Goal: Task Accomplishment & Management: Manage account settings

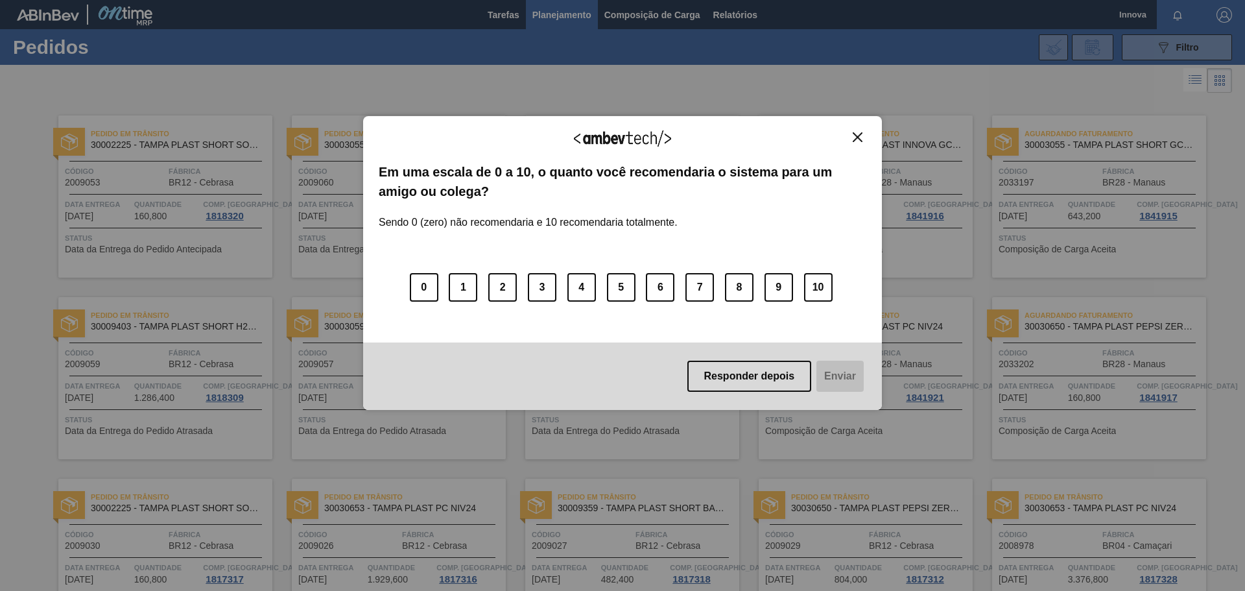
click at [859, 135] on img "Close" at bounding box center [858, 137] width 10 height 10
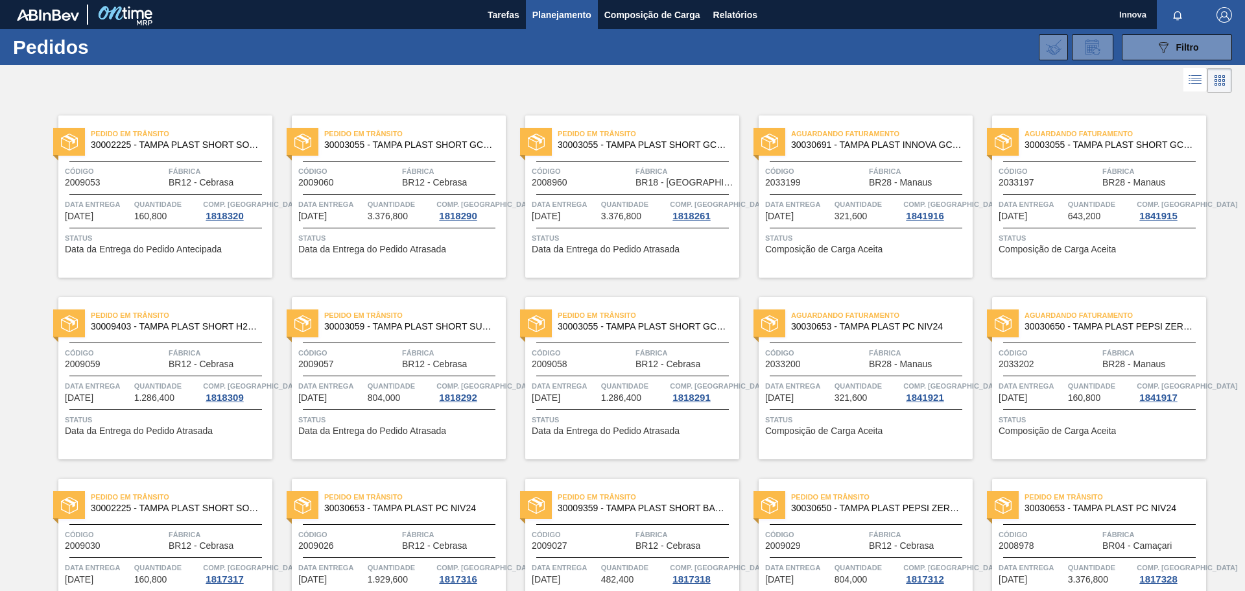
click at [363, 153] on div "Pedido [PERSON_NAME] 30003055 - TAMPA PLAST SHORT GCA S/ LINER" at bounding box center [399, 139] width 214 height 29
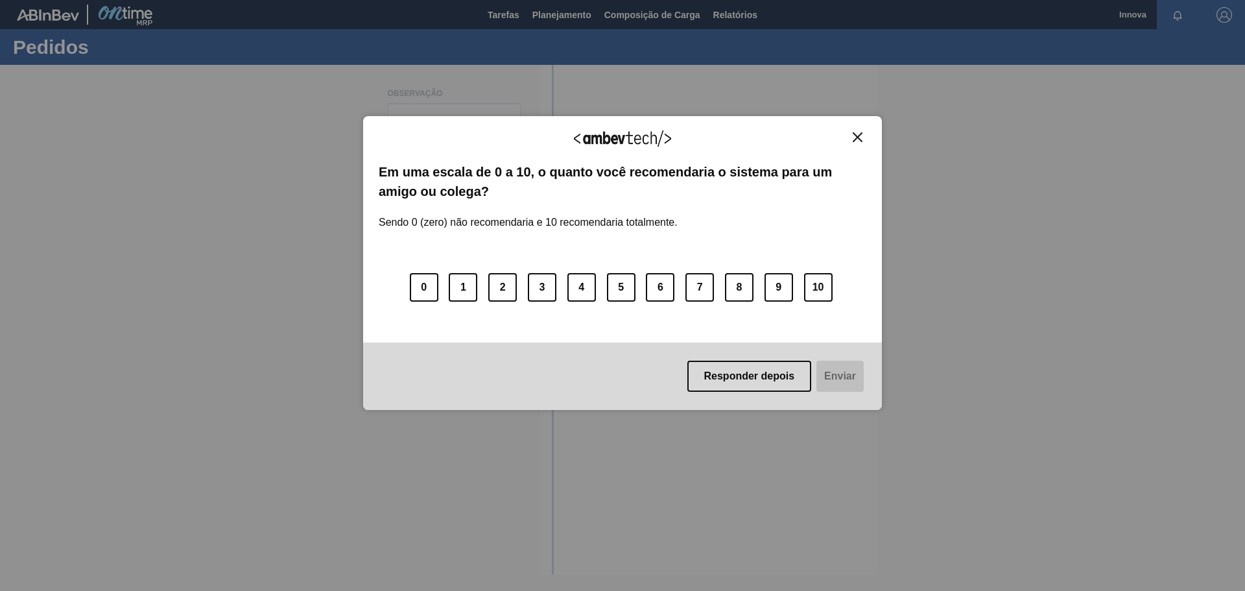
click at [858, 136] on img "Close" at bounding box center [858, 137] width 10 height 10
click at [863, 136] on button "Close" at bounding box center [858, 137] width 18 height 11
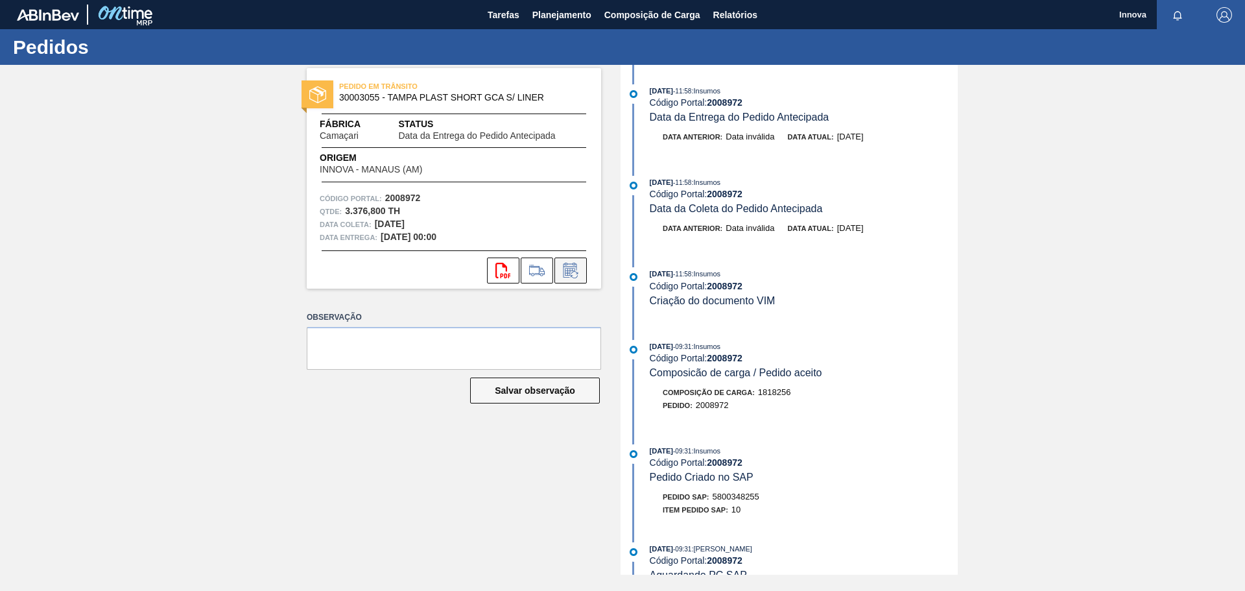
click at [575, 267] on icon at bounding box center [570, 271] width 21 height 16
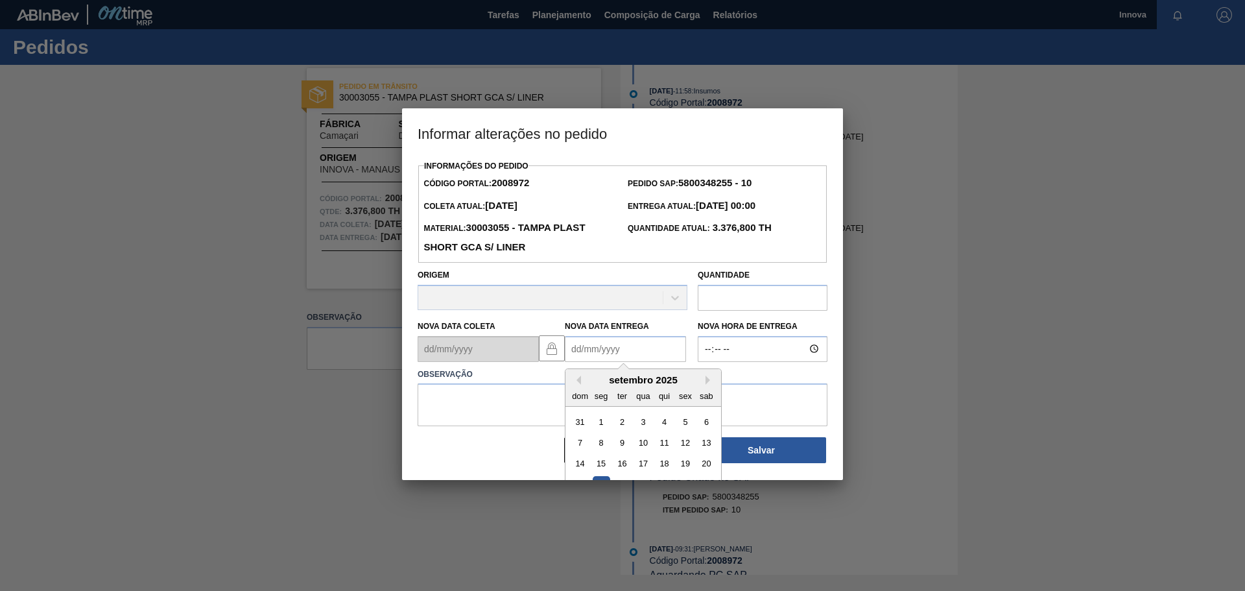
click at [613, 344] on Entrega2008972 "Nova Data Entrega" at bounding box center [625, 349] width 121 height 26
click at [706, 381] on button "Next Month" at bounding box center [710, 380] width 9 height 9
click at [648, 462] on div "15" at bounding box center [643, 464] width 18 height 18
type Entrega2008972 "15/10/2025"
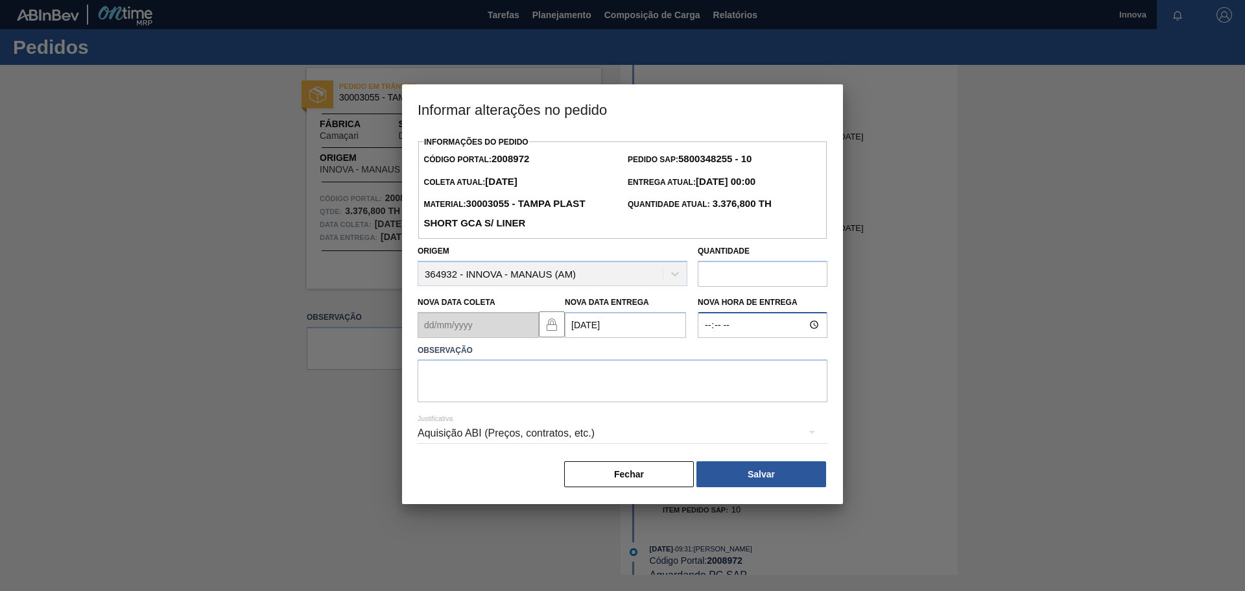
click at [724, 335] on input "Nova Hora de Entrega" at bounding box center [763, 325] width 130 height 26
type input "08:00"
type textarea "15/10 08h00"
click at [750, 484] on button "Salvar" at bounding box center [762, 474] width 130 height 26
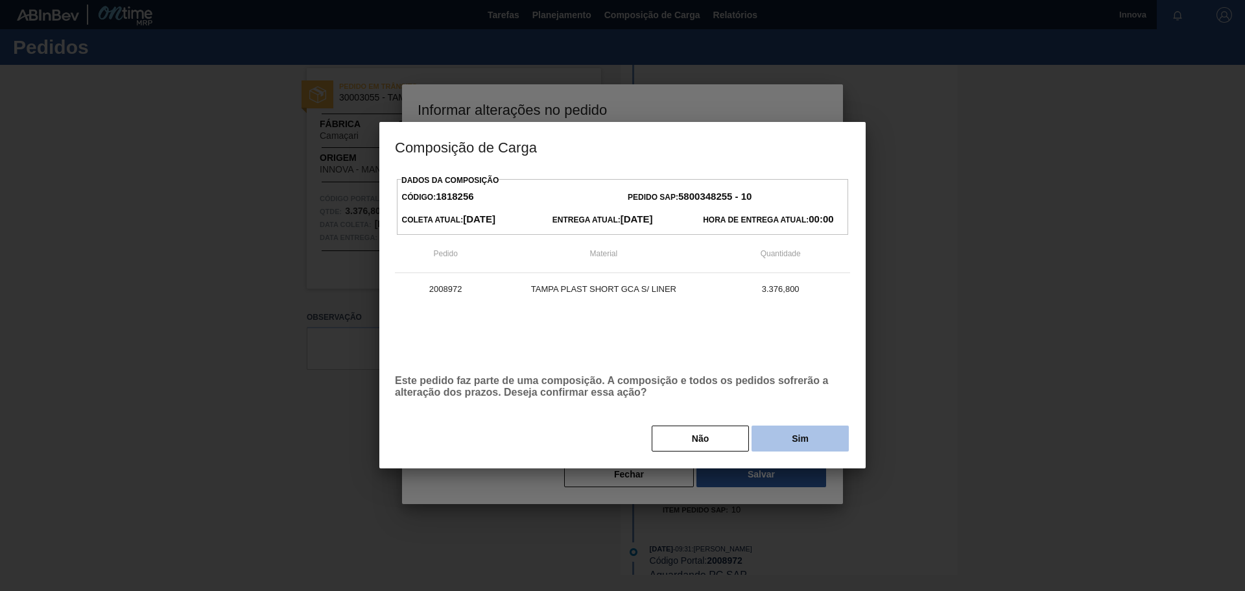
click at [774, 445] on button "Sim" at bounding box center [800, 438] width 97 height 26
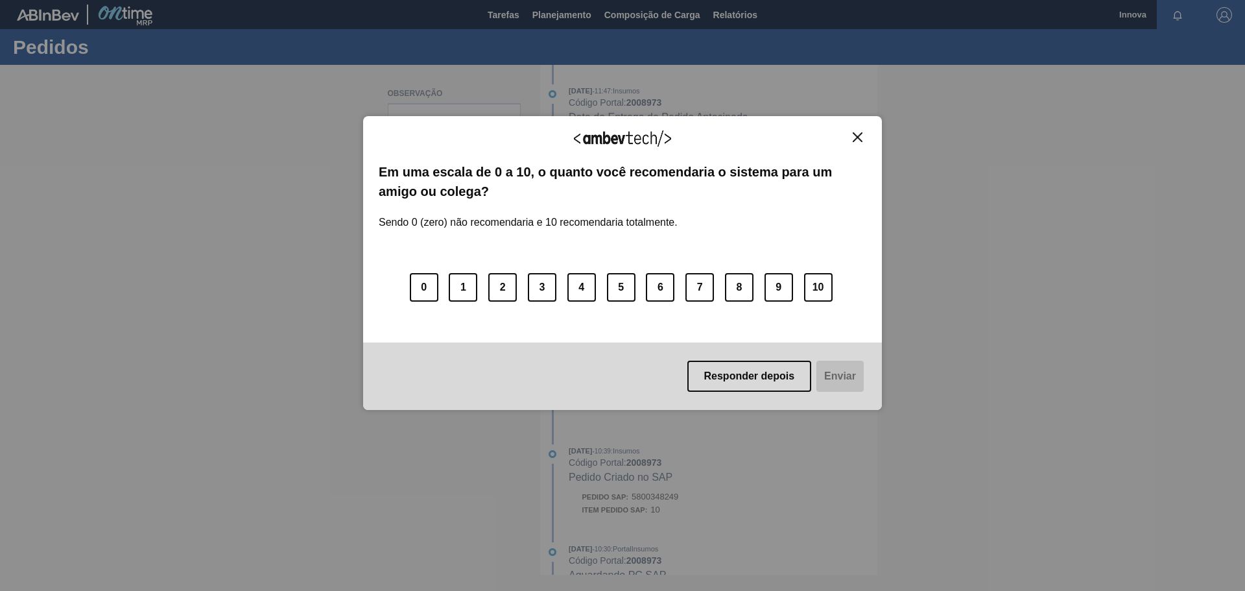
click at [863, 139] on button "Close" at bounding box center [858, 137] width 18 height 11
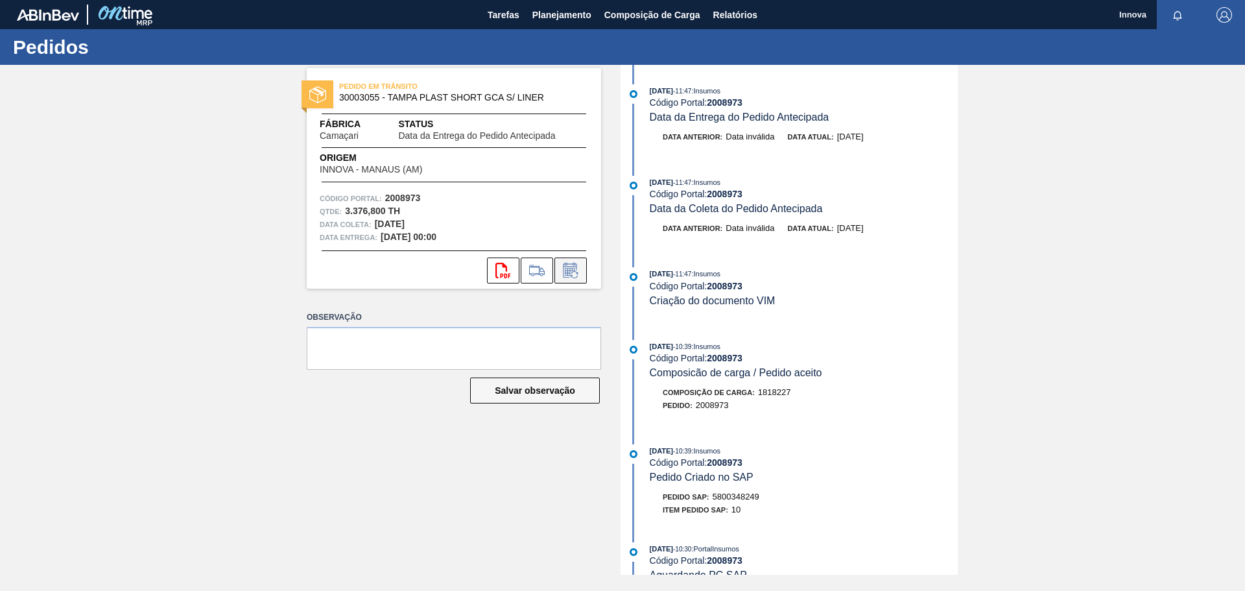
click at [582, 269] on button at bounding box center [571, 270] width 32 height 26
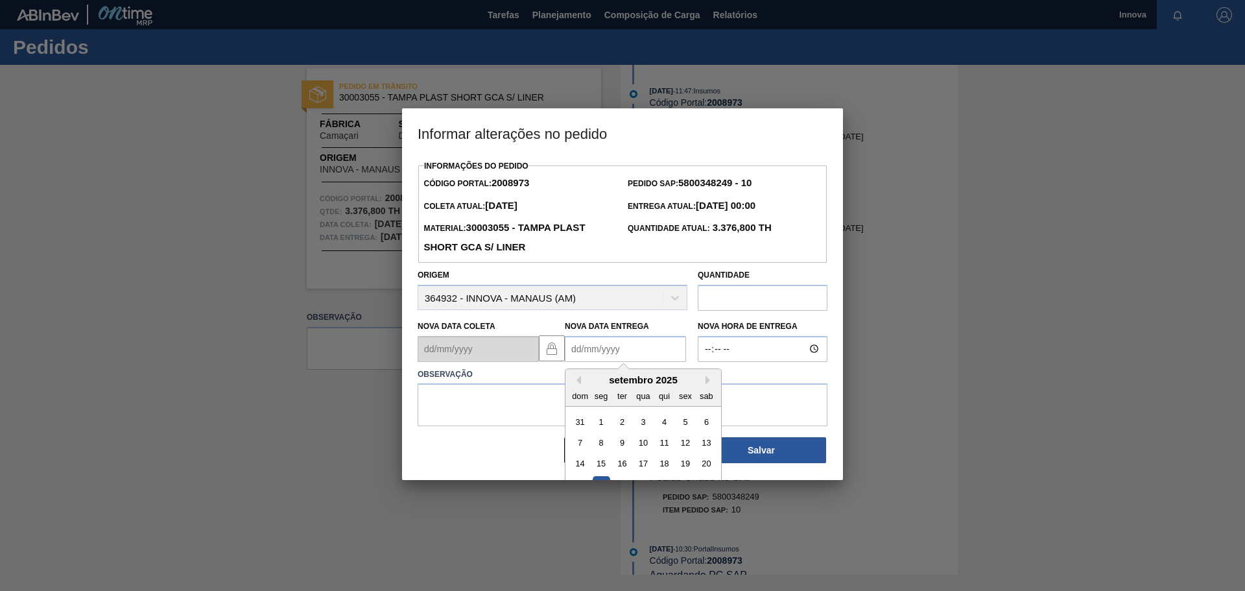
click at [609, 345] on Entrega2008973 "Nova Data Entrega" at bounding box center [625, 349] width 121 height 26
click at [708, 385] on button "Next Month" at bounding box center [710, 380] width 9 height 9
click at [684, 447] on div "10" at bounding box center [685, 443] width 18 height 18
type Entrega2008973 "10/10/2025"
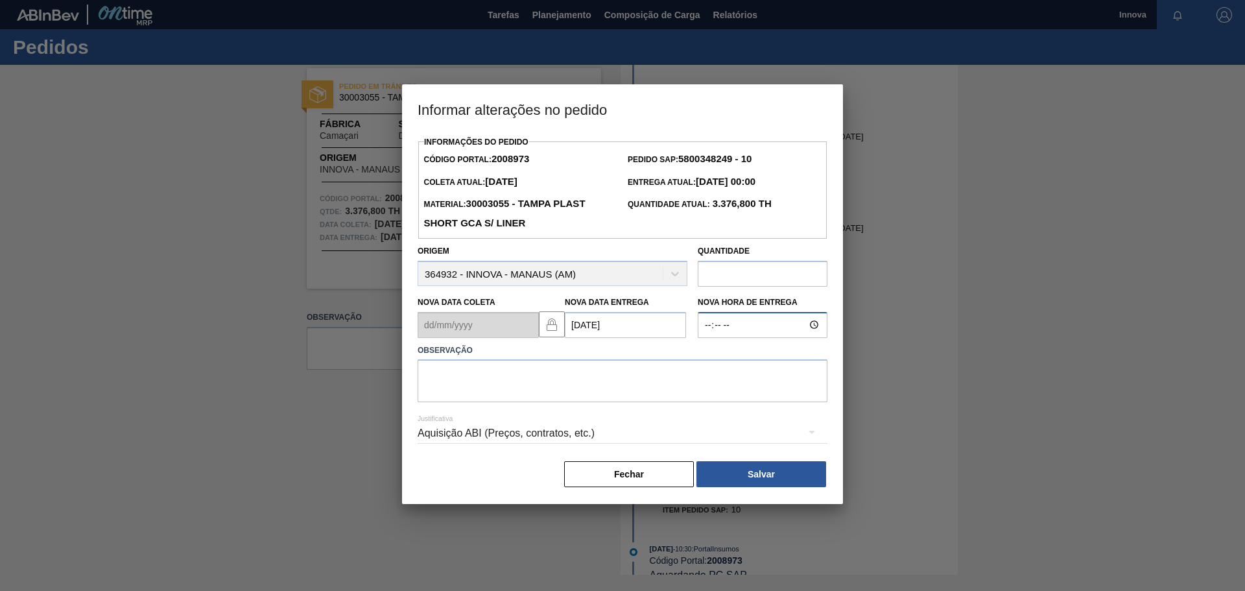
click at [728, 329] on input "Nova Hora de Entrega" at bounding box center [763, 325] width 130 height 26
type input "08:00"
type textarea "10/10 08h00"
click at [769, 479] on button "Salvar" at bounding box center [762, 474] width 130 height 26
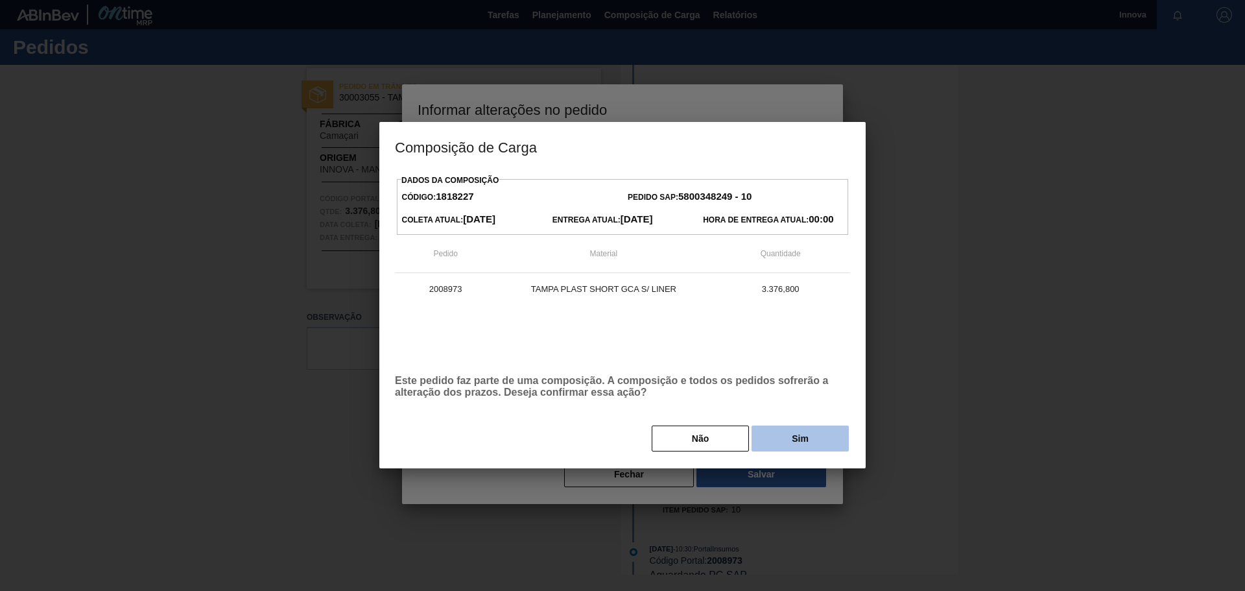
click at [770, 442] on button "Sim" at bounding box center [800, 438] width 97 height 26
